Goal: Find specific page/section: Find specific page/section

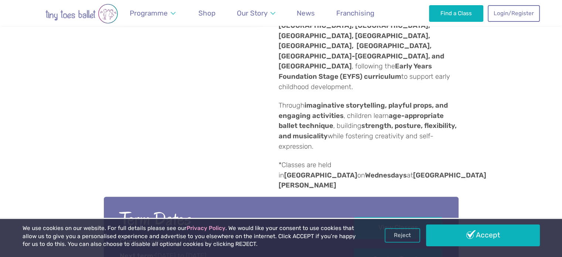
scroll to position [349, 0]
click at [369, 185] on div "Term Dates Current term: [DATE] to [DATE] Next term: [DATE] to [DATE] View Clas…" at bounding box center [281, 238] width 354 height 107
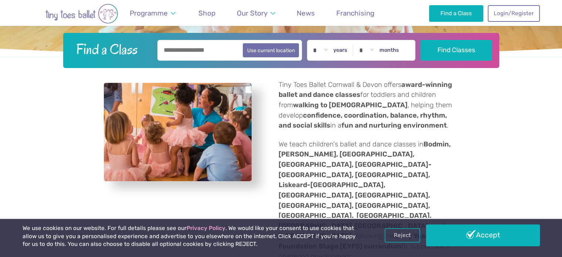
scroll to position [179, 0]
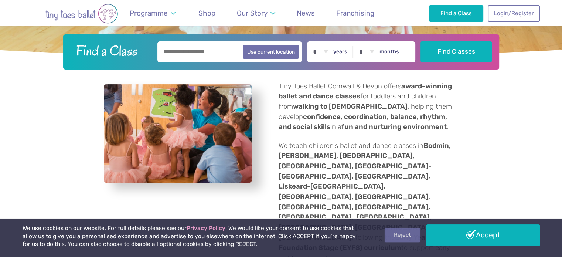
click at [401, 233] on link "Reject" at bounding box center [401, 234] width 35 height 14
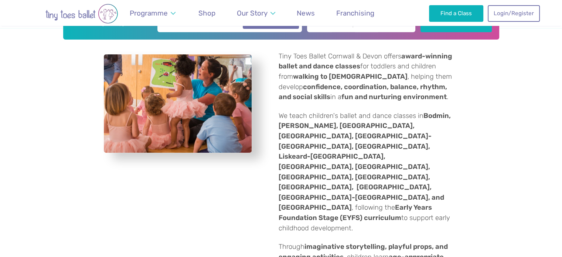
scroll to position [210, 0]
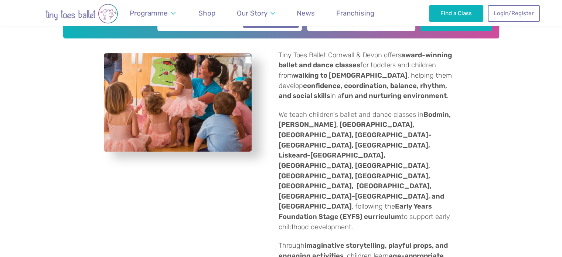
click at [339, 162] on strong "Bodmin, [PERSON_NAME], [GEOGRAPHIC_DATA], [GEOGRAPHIC_DATA], [GEOGRAPHIC_DATA]-…" at bounding box center [364, 160] width 172 height 100
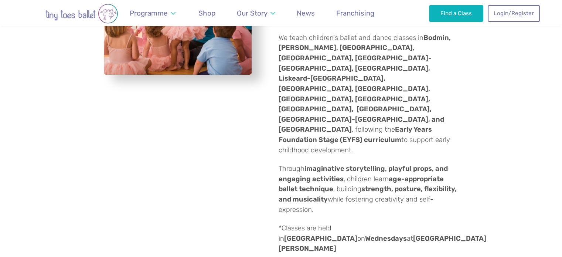
scroll to position [290, 0]
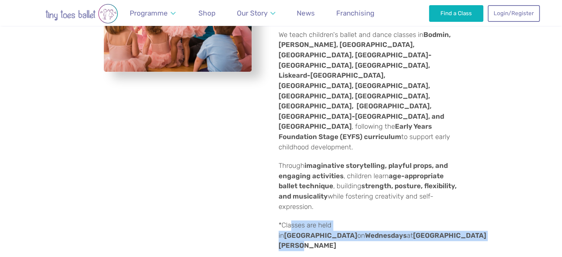
drag, startPoint x: 357, startPoint y: 193, endPoint x: 289, endPoint y: 174, distance: 70.6
click at [289, 174] on div "Tiny Toes Ballet Cornwall & Devon offers award-winning ballet and dance classes…" at bounding box center [364, 110] width 188 height 280
click at [490, 172] on div "Tiny Toes Ballet Cornwall & Devon offers award-winning ballet and dance classes…" at bounding box center [281, 111] width 562 height 304
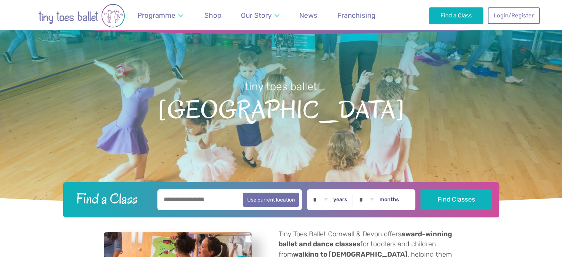
scroll to position [0, 0]
